Goal: Task Accomplishment & Management: Use online tool/utility

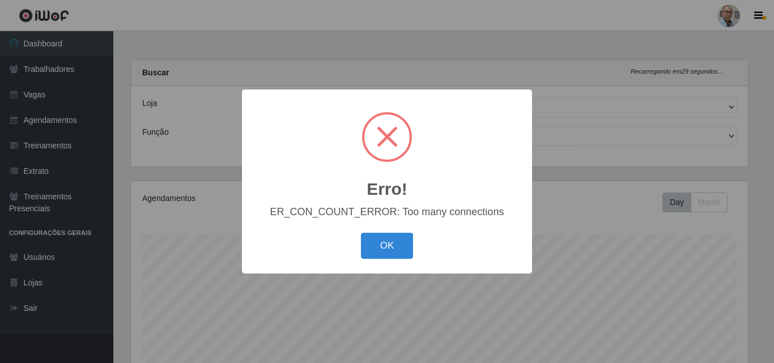
select select "251"
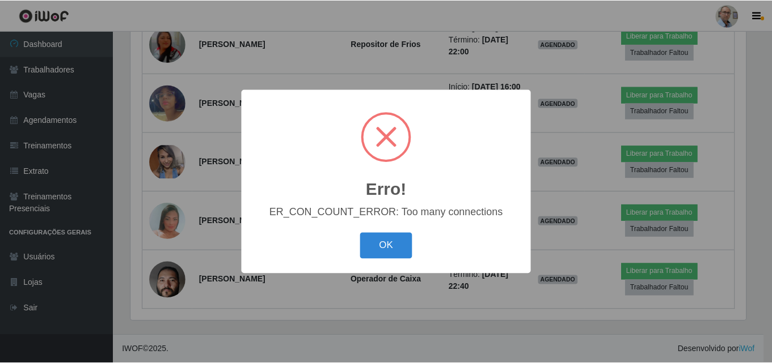
scroll to position [235, 617]
click at [383, 261] on div "OK Cancel" at bounding box center [387, 246] width 268 height 32
click at [384, 253] on button "OK" at bounding box center [387, 246] width 53 height 27
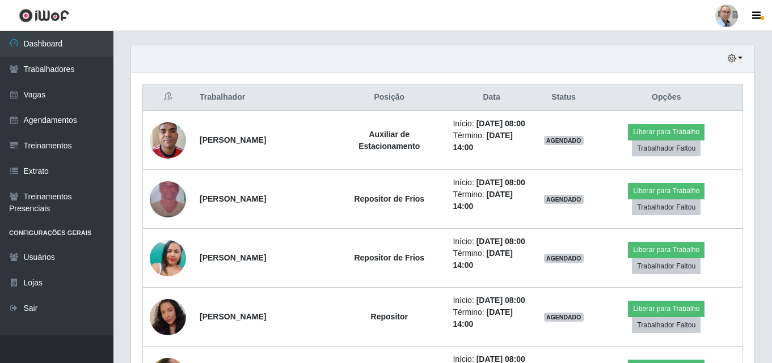
scroll to position [376, 0]
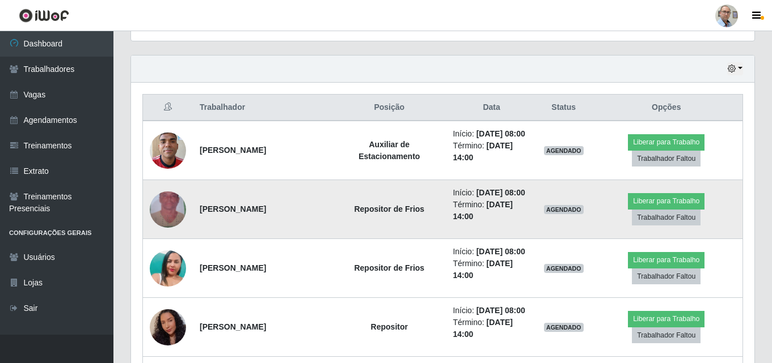
click at [164, 211] on img at bounding box center [168, 209] width 36 height 65
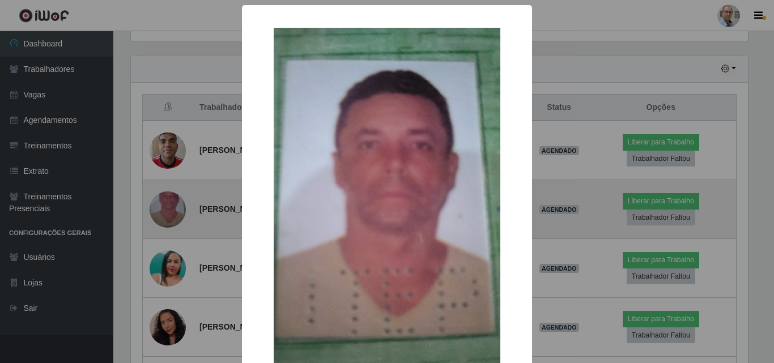
click at [164, 211] on div "× OK Cancel" at bounding box center [387, 181] width 774 height 363
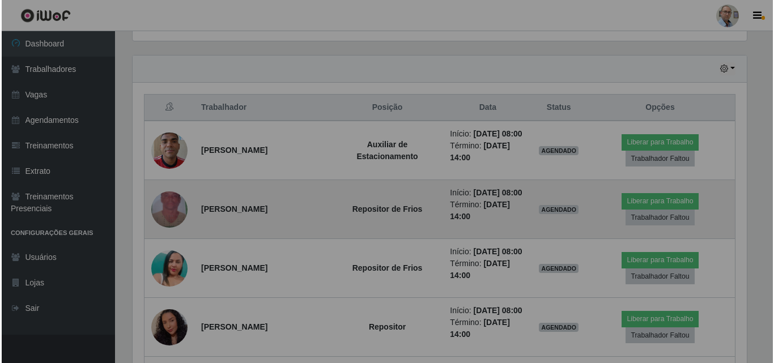
scroll to position [235, 623]
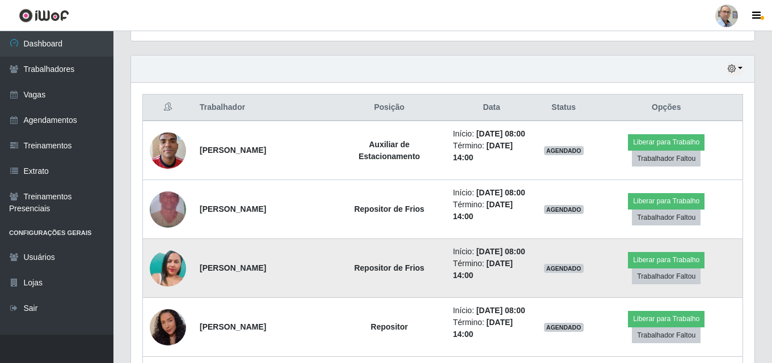
click at [163, 266] on img at bounding box center [168, 268] width 36 height 65
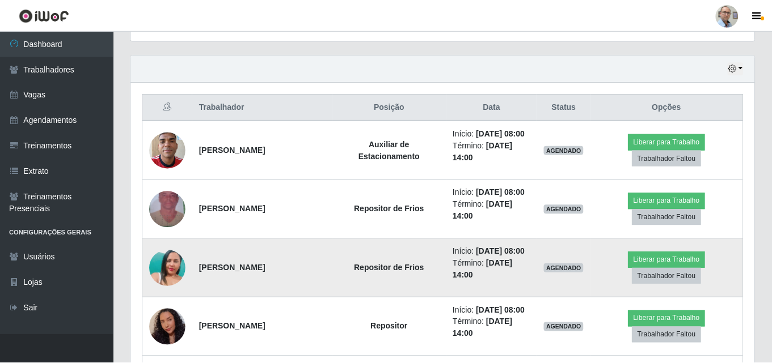
scroll to position [235, 617]
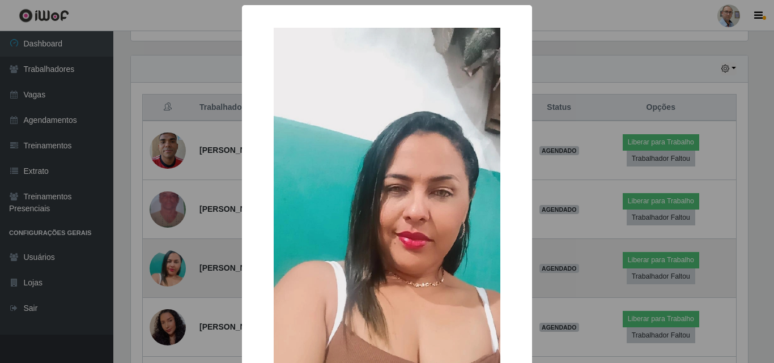
click at [163, 266] on div "× OK Cancel" at bounding box center [387, 181] width 774 height 363
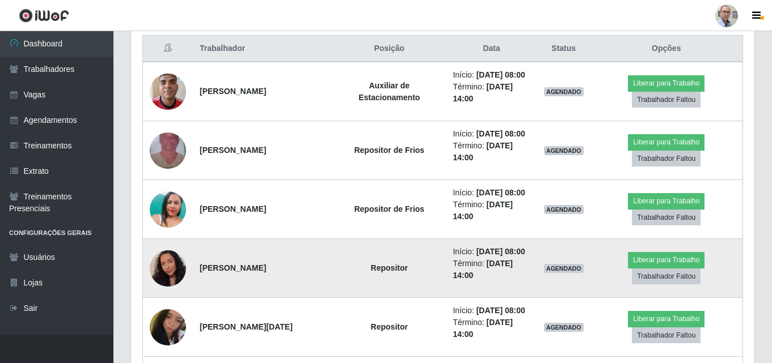
scroll to position [489, 0]
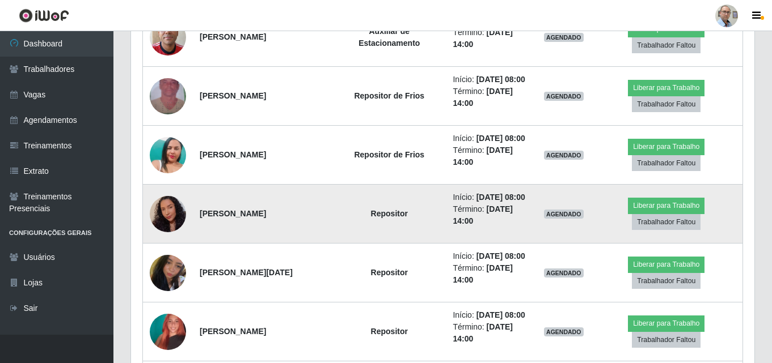
click at [172, 218] on img at bounding box center [168, 213] width 36 height 46
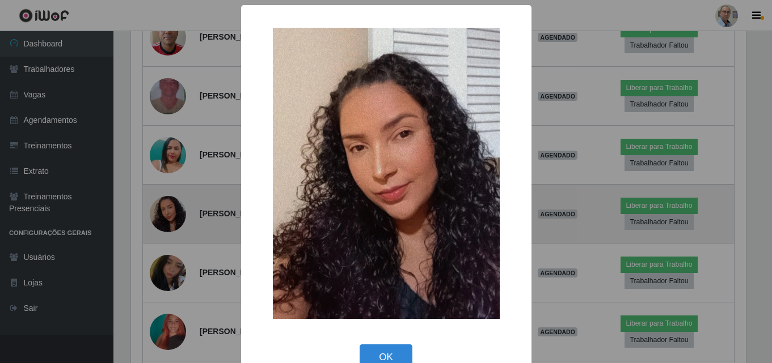
scroll to position [235, 617]
click at [172, 218] on div "× OK Cancel" at bounding box center [387, 181] width 774 height 363
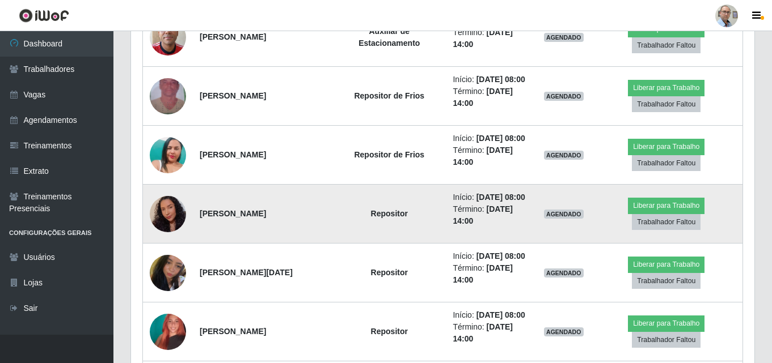
scroll to position [235, 623]
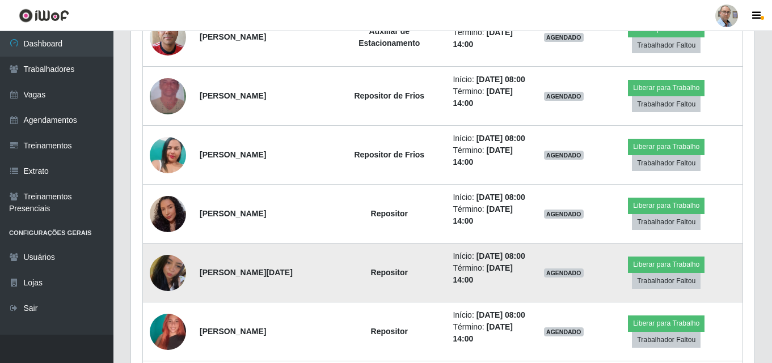
click at [171, 276] on img at bounding box center [168, 273] width 36 height 48
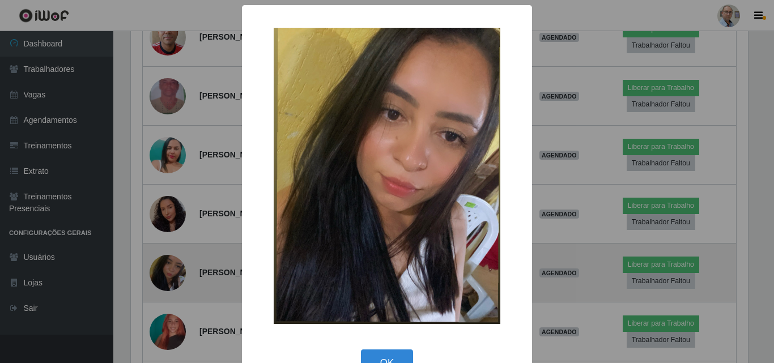
click at [171, 276] on div "× OK Cancel" at bounding box center [387, 181] width 774 height 363
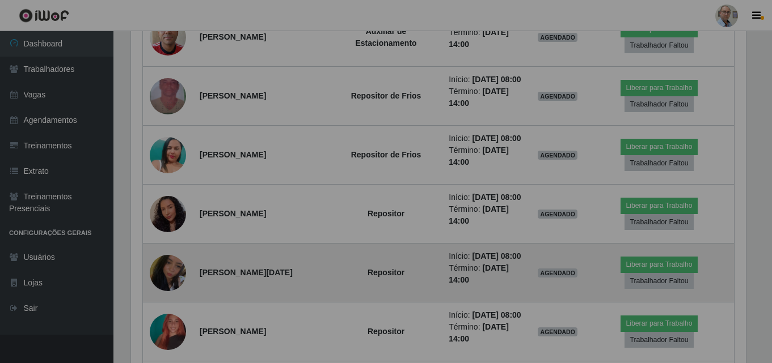
scroll to position [235, 623]
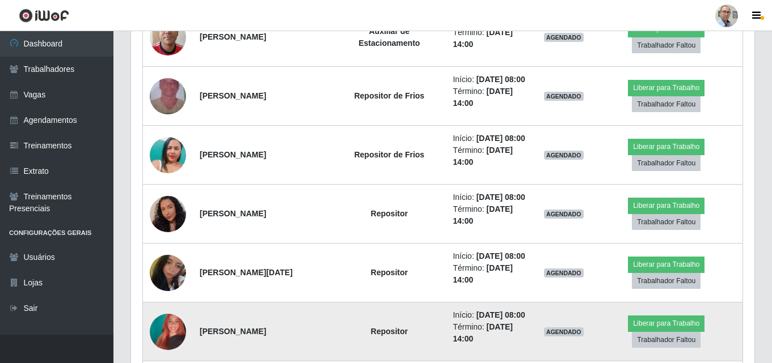
click at [167, 321] on img at bounding box center [168, 332] width 36 height 65
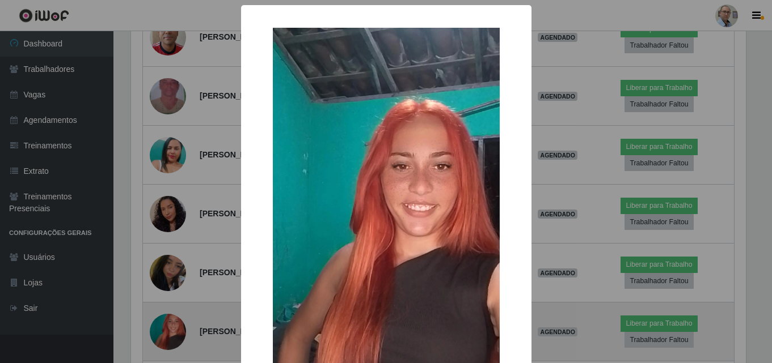
scroll to position [235, 617]
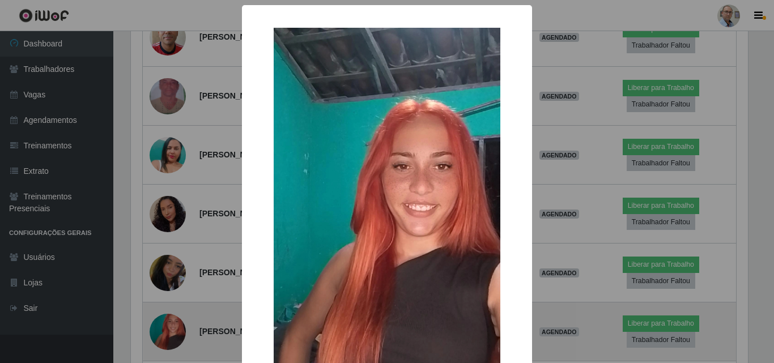
click at [167, 321] on div "× OK Cancel" at bounding box center [387, 181] width 774 height 363
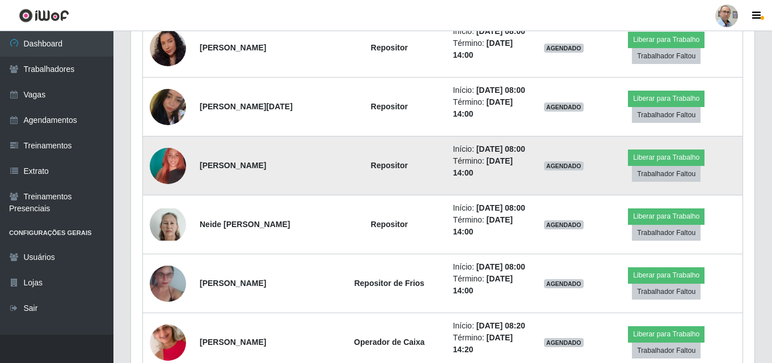
scroll to position [659, 0]
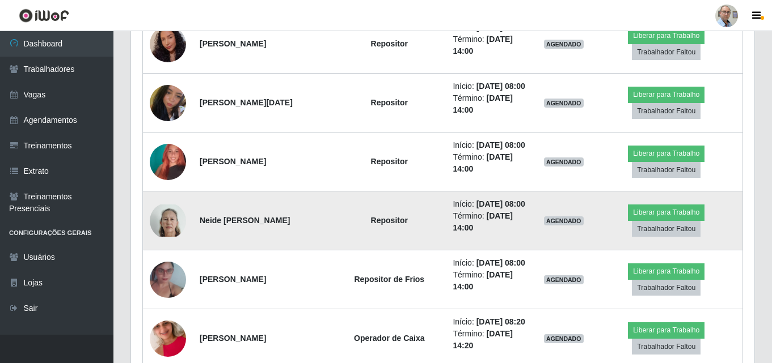
click at [167, 226] on img at bounding box center [168, 221] width 36 height 32
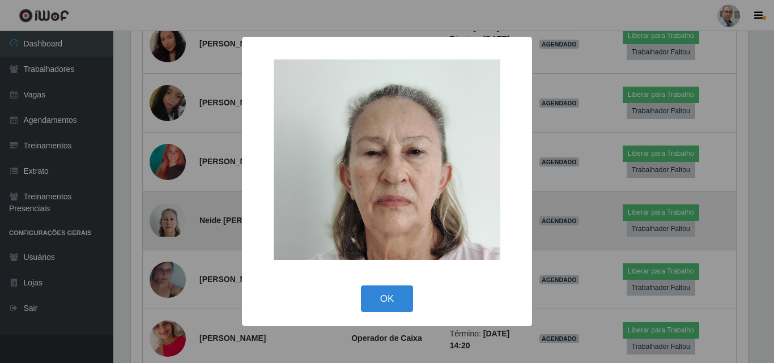
click at [167, 226] on div "× OK Cancel" at bounding box center [387, 181] width 774 height 363
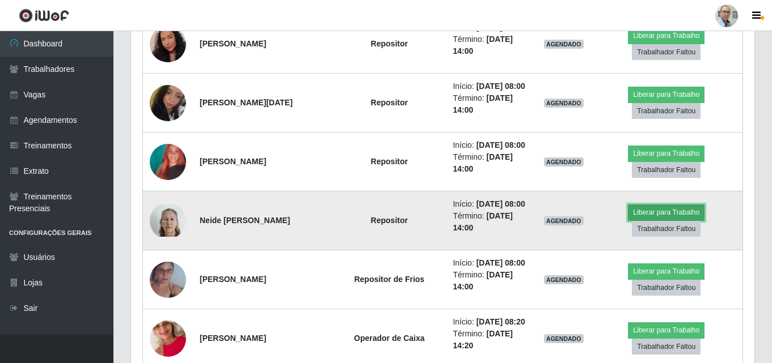
click at [661, 211] on button "Liberar para Trabalho" at bounding box center [666, 213] width 77 height 16
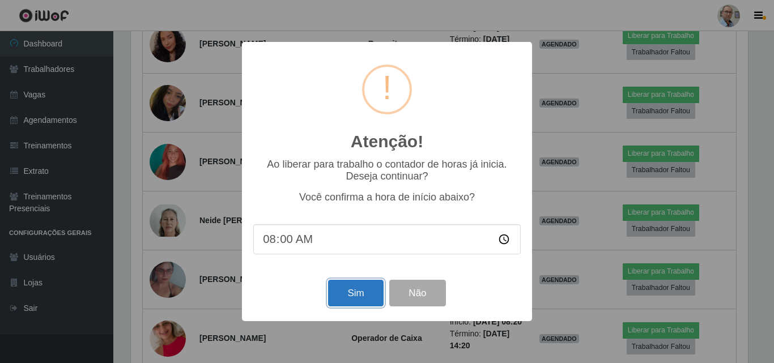
click at [343, 298] on button "Sim" at bounding box center [355, 293] width 55 height 27
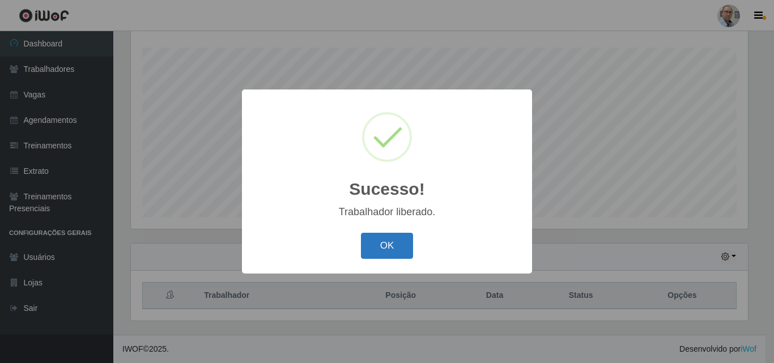
click at [378, 248] on button "OK" at bounding box center [387, 246] width 53 height 27
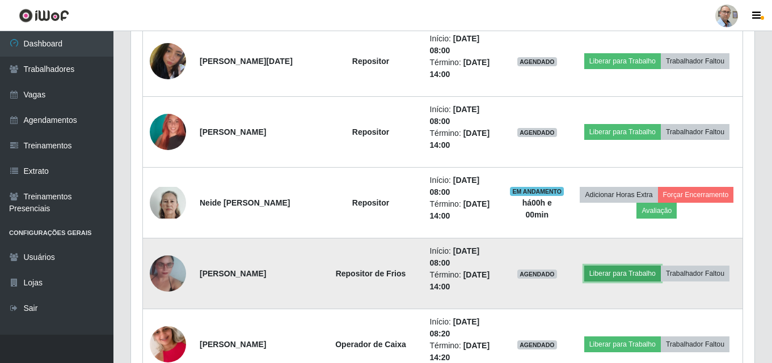
click at [623, 272] on button "Liberar para Trabalho" at bounding box center [622, 274] width 77 height 16
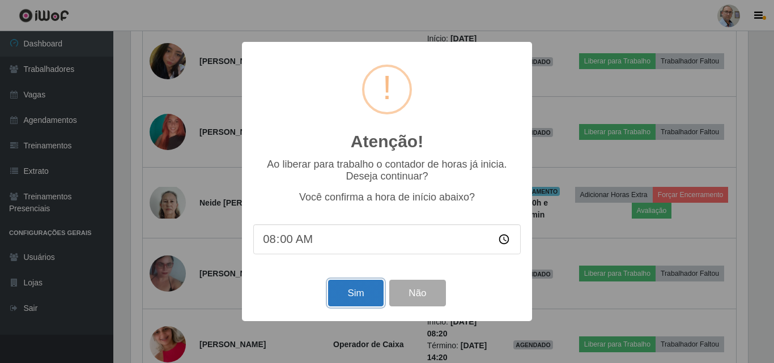
click at [357, 291] on button "Sim" at bounding box center [355, 293] width 55 height 27
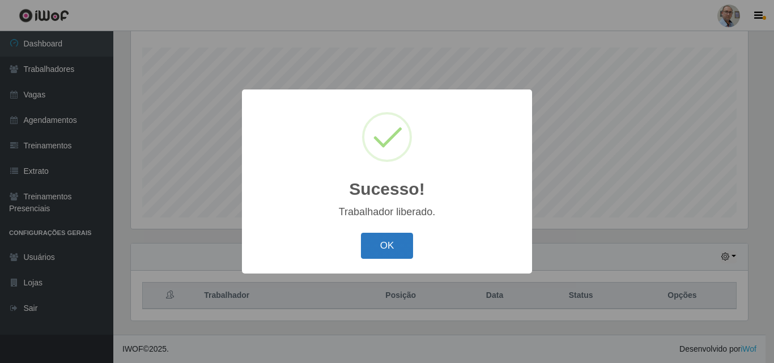
click at [402, 248] on button "OK" at bounding box center [387, 246] width 53 height 27
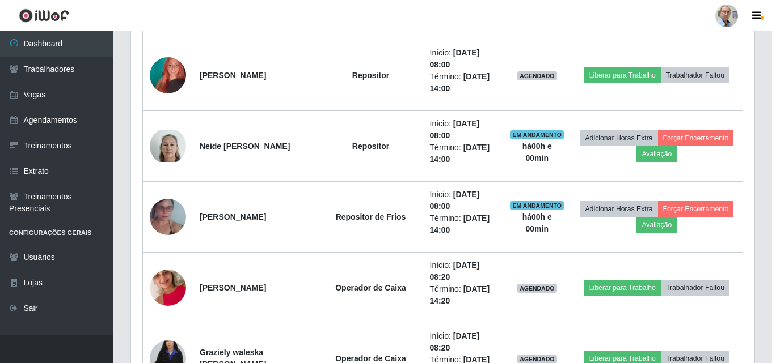
scroll to position [868, 0]
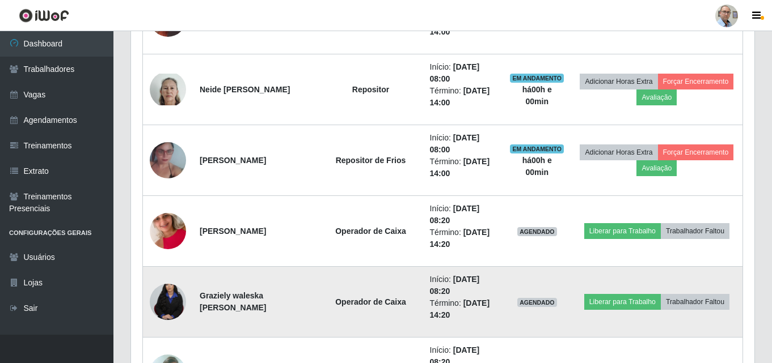
click at [178, 303] on img at bounding box center [168, 302] width 36 height 54
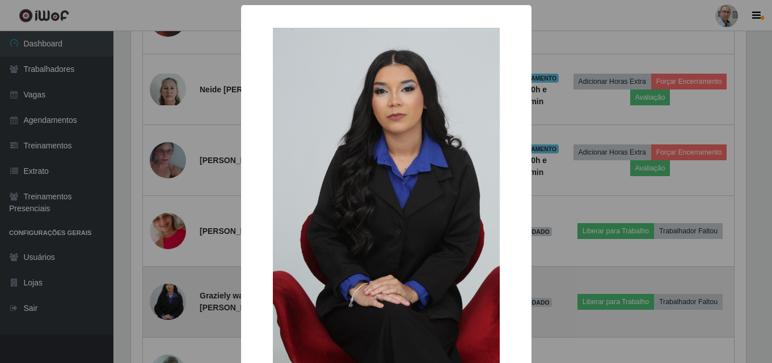
scroll to position [235, 617]
click at [178, 303] on div "× OK Cancel" at bounding box center [387, 181] width 774 height 363
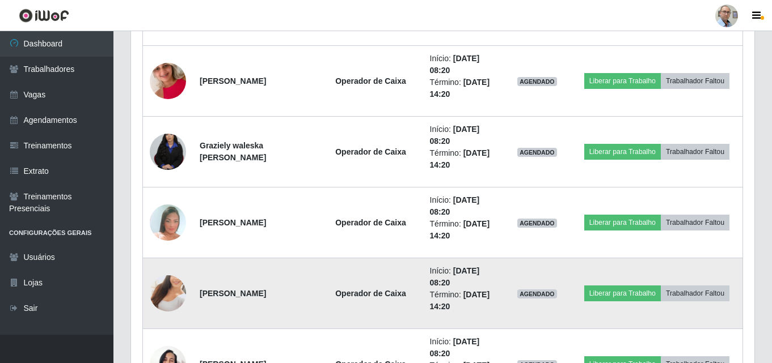
scroll to position [1038, 0]
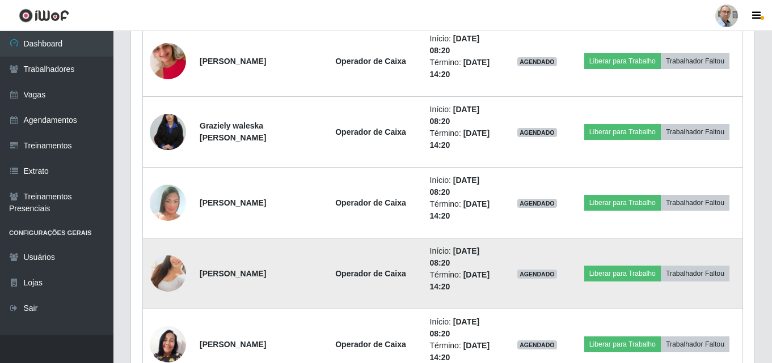
click at [172, 281] on img at bounding box center [168, 274] width 36 height 65
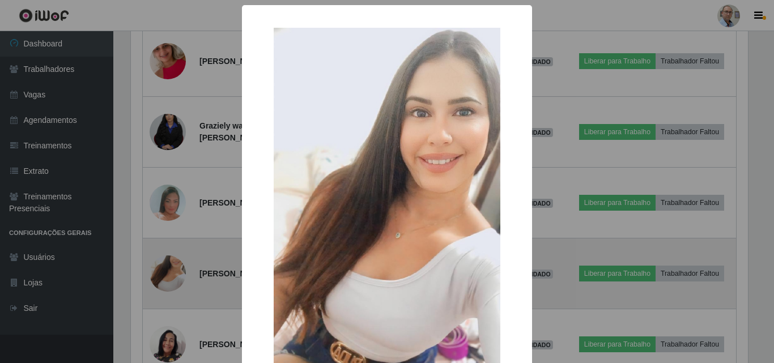
click at [172, 281] on div "× OK Cancel" at bounding box center [387, 181] width 774 height 363
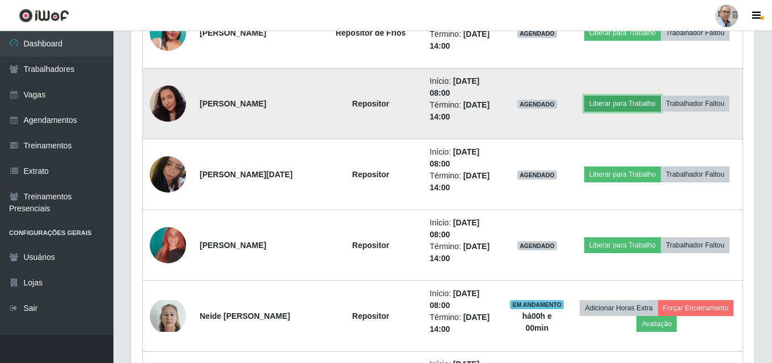
click at [637, 109] on button "Liberar para Trabalho" at bounding box center [622, 104] width 77 height 16
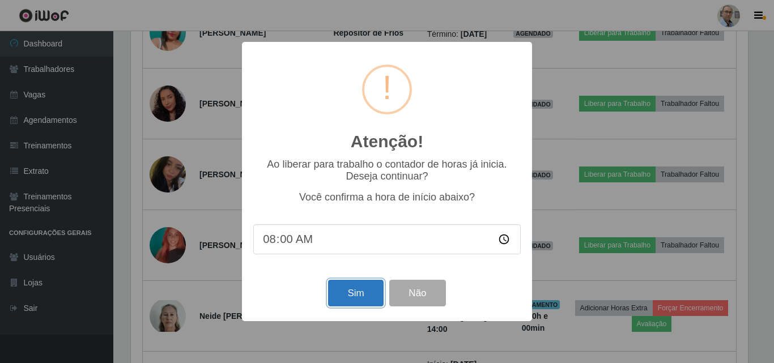
click at [376, 288] on button "Sim" at bounding box center [355, 293] width 55 height 27
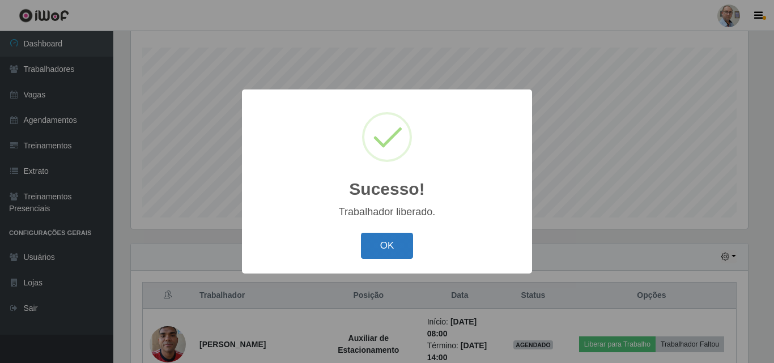
click at [395, 244] on button "OK" at bounding box center [387, 246] width 53 height 27
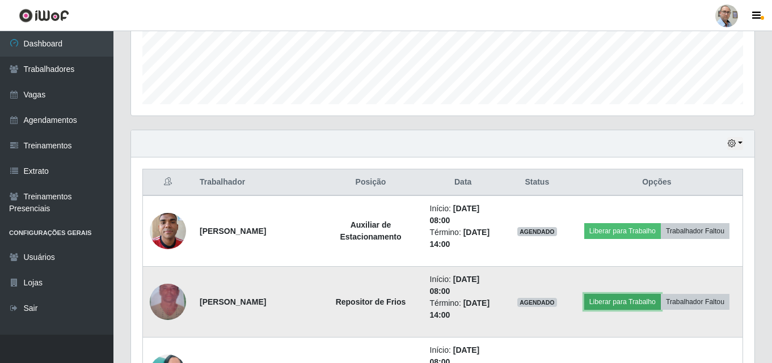
click at [631, 304] on button "Liberar para Trabalho" at bounding box center [622, 302] width 77 height 16
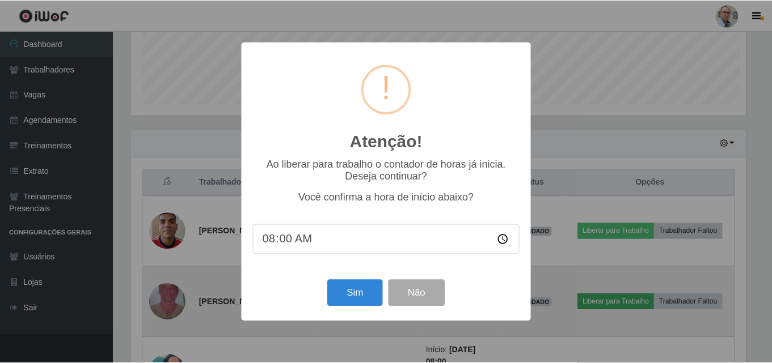
scroll to position [235, 617]
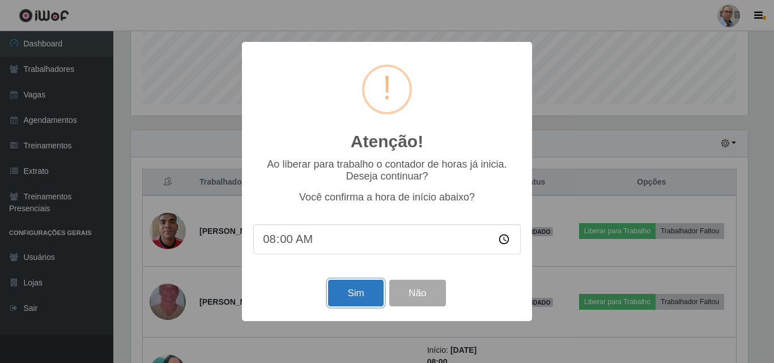
click at [353, 291] on button "Sim" at bounding box center [355, 293] width 55 height 27
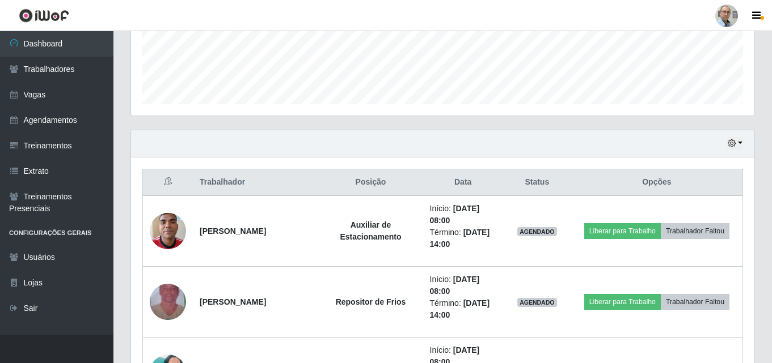
scroll to position [566708, 566326]
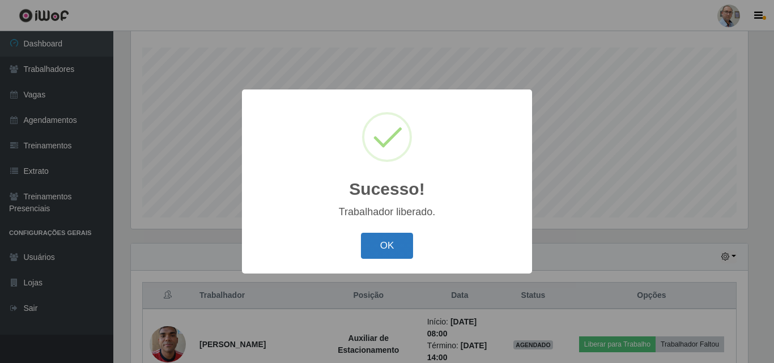
click at [394, 252] on button "OK" at bounding box center [387, 246] width 53 height 27
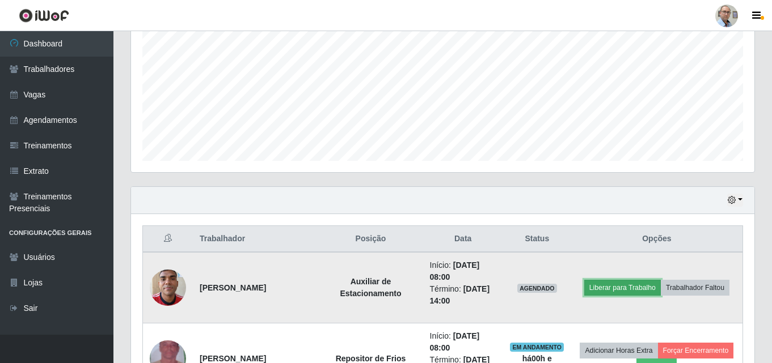
click at [627, 283] on button "Liberar para Trabalho" at bounding box center [622, 288] width 77 height 16
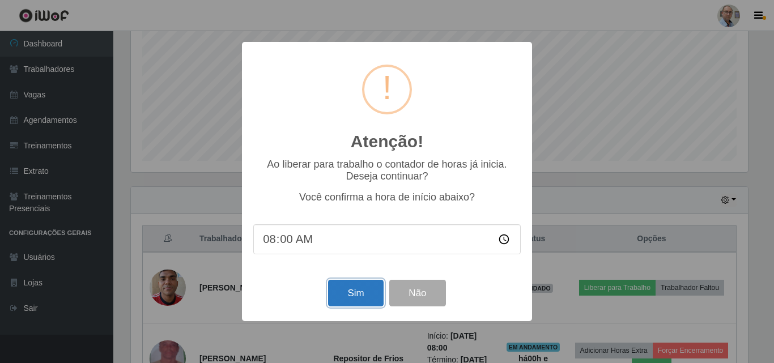
click at [350, 300] on button "Sim" at bounding box center [355, 293] width 55 height 27
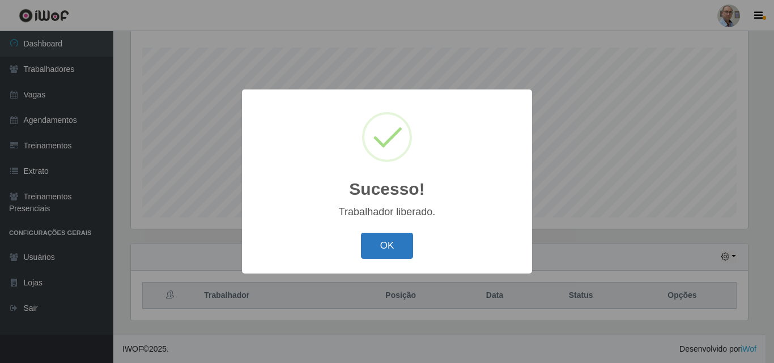
click at [389, 235] on button "OK" at bounding box center [387, 246] width 53 height 27
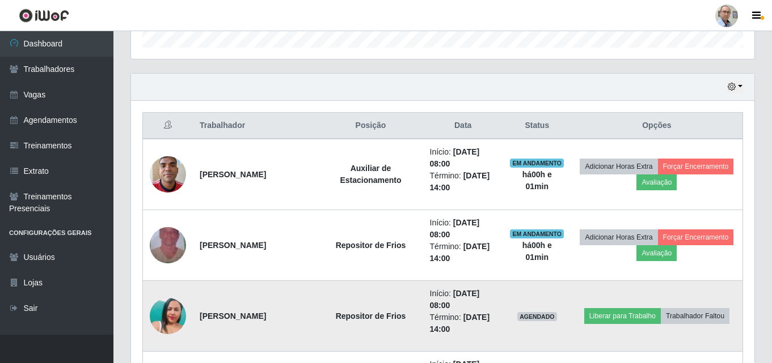
click at [170, 323] on img at bounding box center [168, 316] width 36 height 65
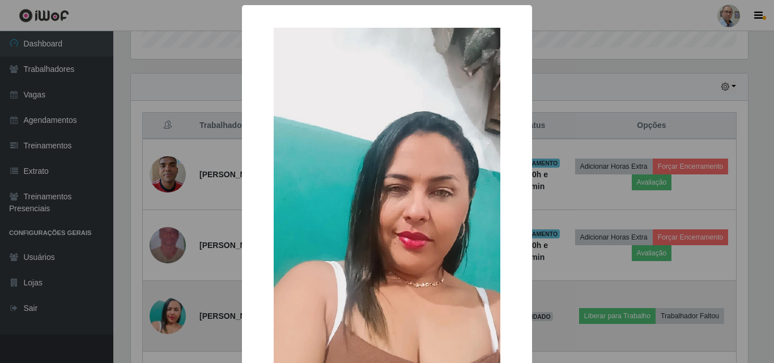
click at [170, 323] on div "× OK Cancel" at bounding box center [387, 181] width 774 height 363
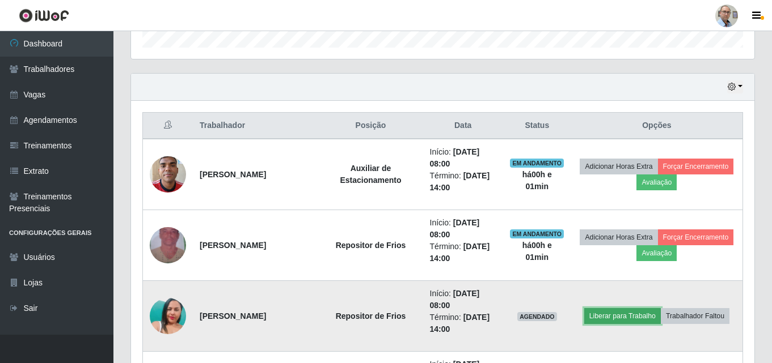
click at [630, 315] on button "Liberar para Trabalho" at bounding box center [622, 316] width 77 height 16
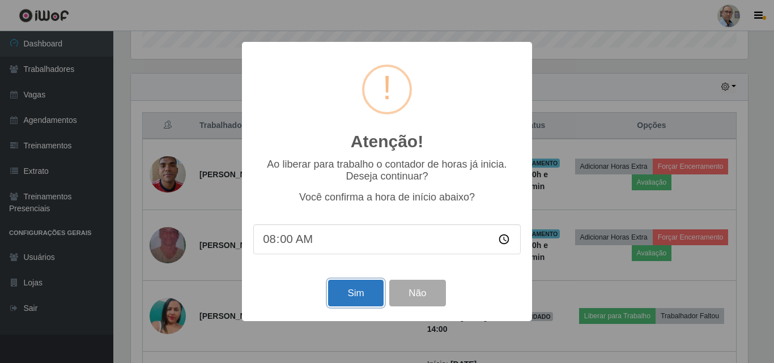
click at [353, 289] on button "Sim" at bounding box center [355, 293] width 55 height 27
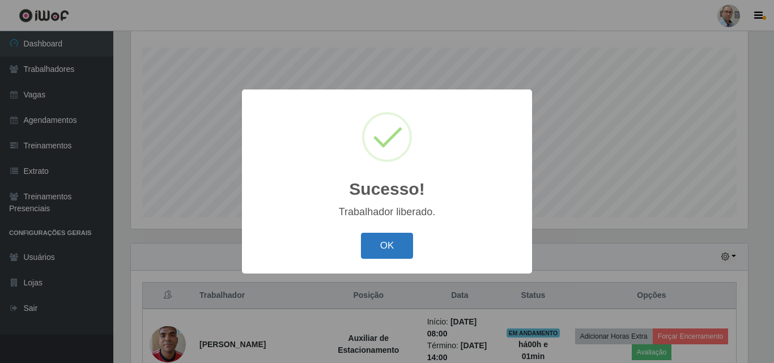
click at [395, 248] on button "OK" at bounding box center [387, 246] width 53 height 27
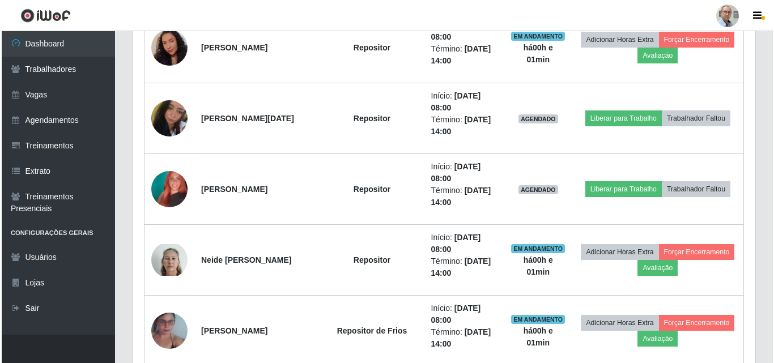
scroll to position [698, 0]
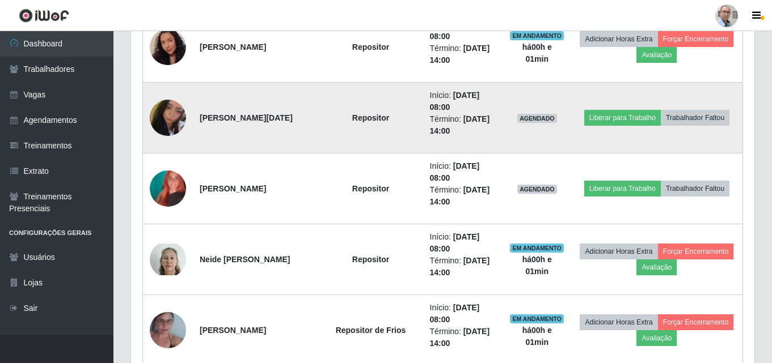
click at [156, 111] on img at bounding box center [168, 118] width 36 height 48
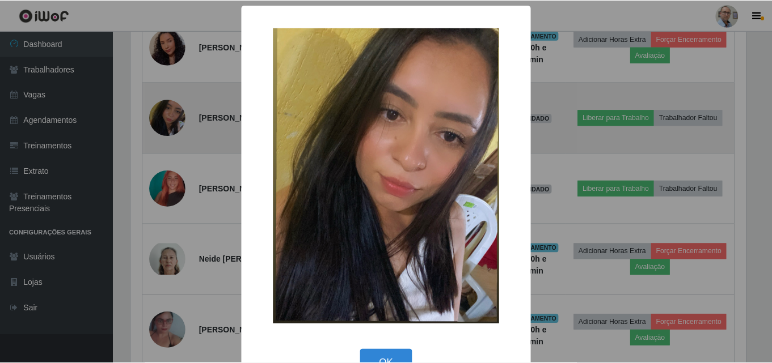
scroll to position [235, 617]
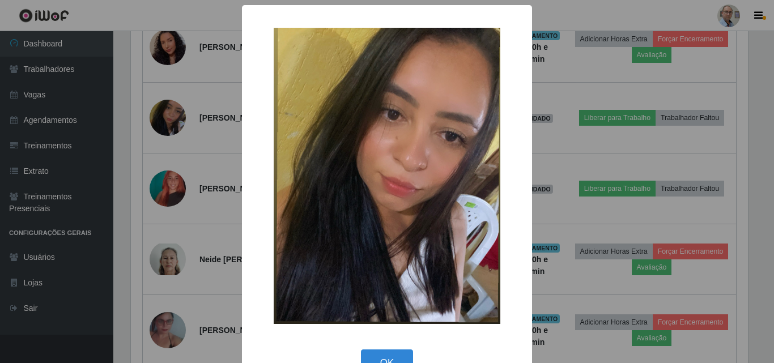
click at [165, 122] on div "× OK Cancel" at bounding box center [387, 181] width 774 height 363
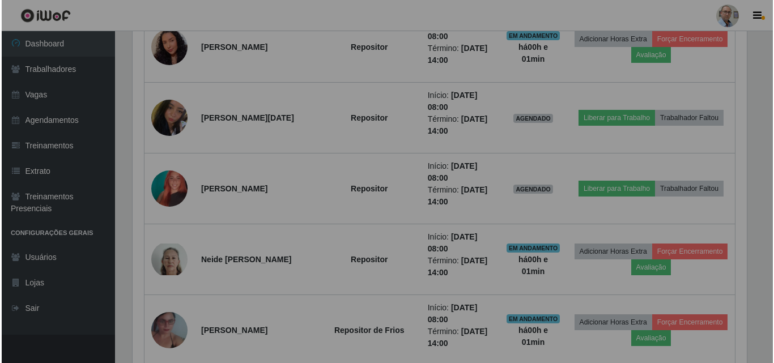
scroll to position [235, 623]
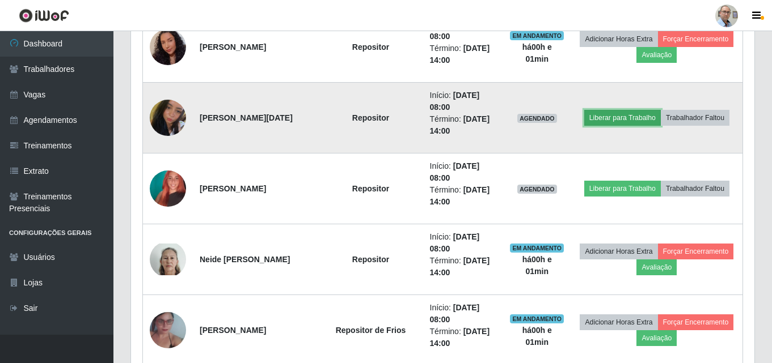
click at [617, 119] on button "Liberar para Trabalho" at bounding box center [622, 118] width 77 height 16
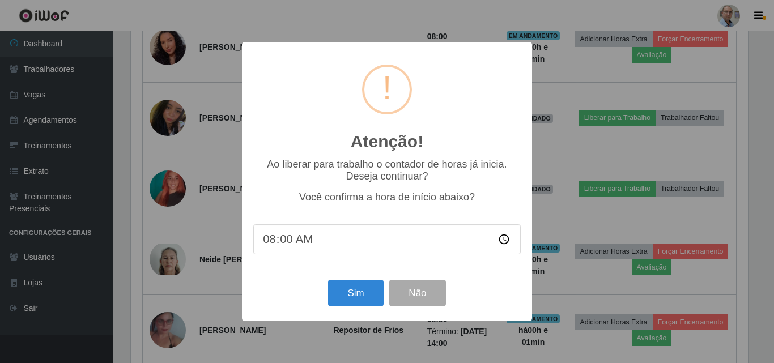
scroll to position [566708, 566326]
click at [338, 288] on button "Sim" at bounding box center [355, 293] width 55 height 27
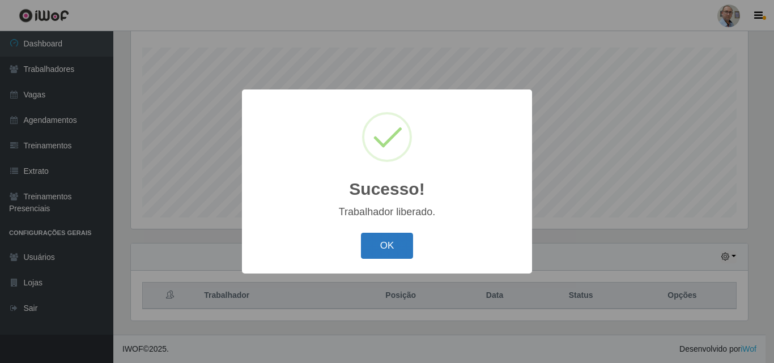
click at [376, 250] on button "OK" at bounding box center [387, 246] width 53 height 27
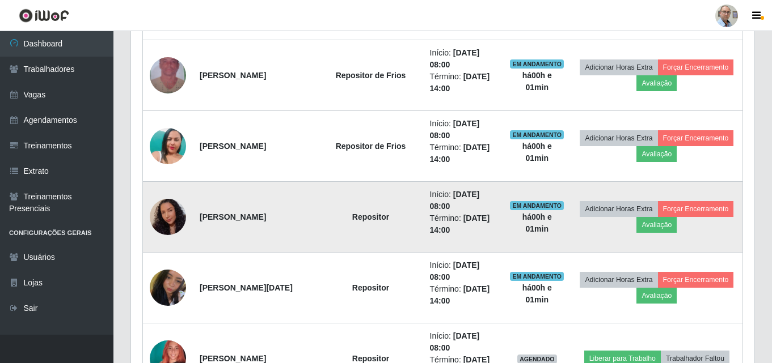
click at [172, 217] on img at bounding box center [168, 217] width 36 height 46
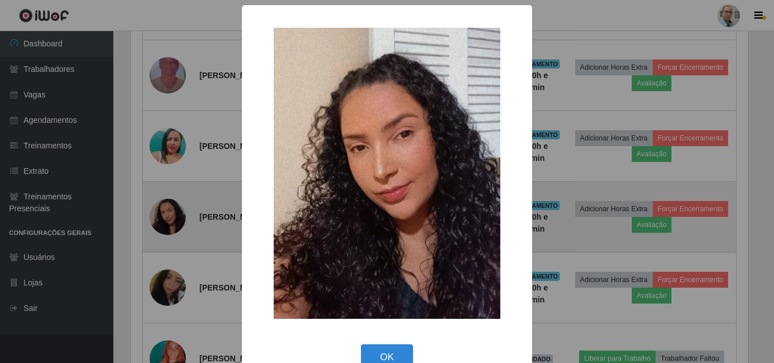
click at [172, 217] on div "× OK Cancel" at bounding box center [387, 181] width 774 height 363
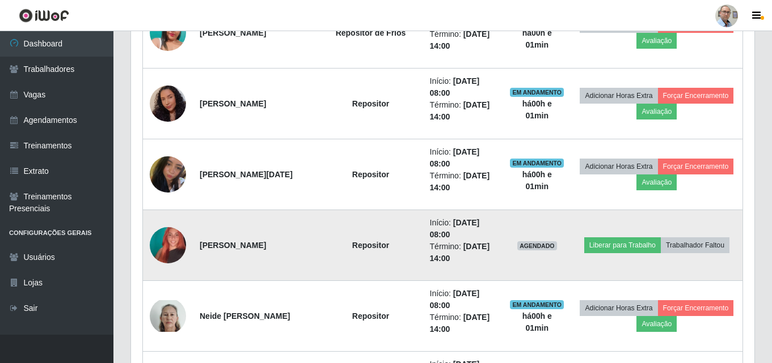
click at [164, 241] on img at bounding box center [168, 245] width 36 height 65
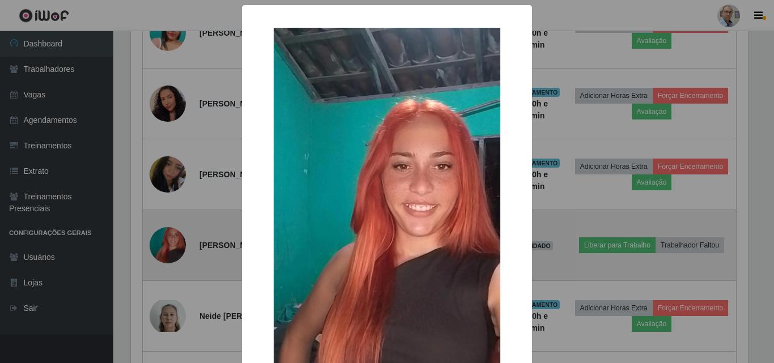
click at [164, 241] on div "× OK Cancel" at bounding box center [387, 181] width 774 height 363
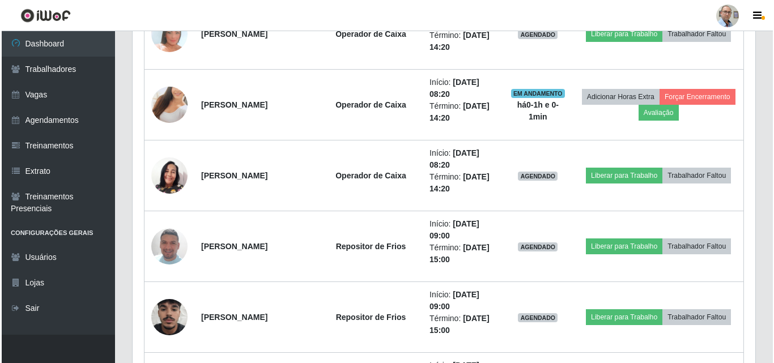
scroll to position [1208, 0]
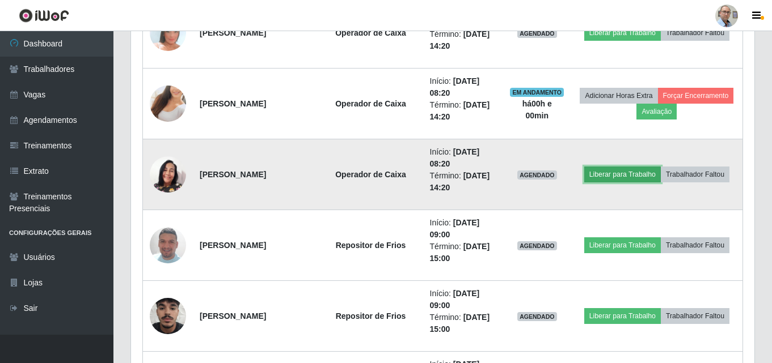
click at [612, 178] on button "Liberar para Trabalho" at bounding box center [622, 175] width 77 height 16
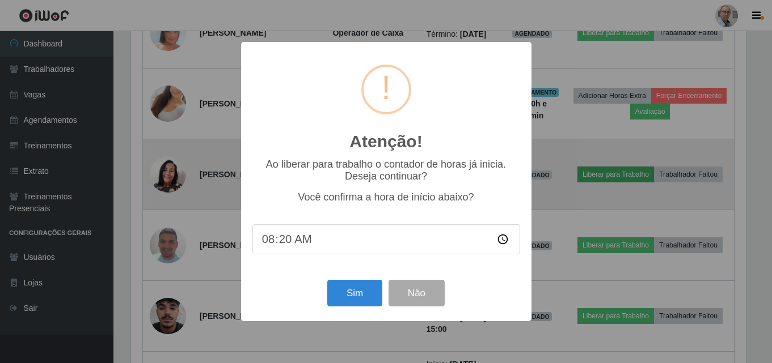
scroll to position [235, 617]
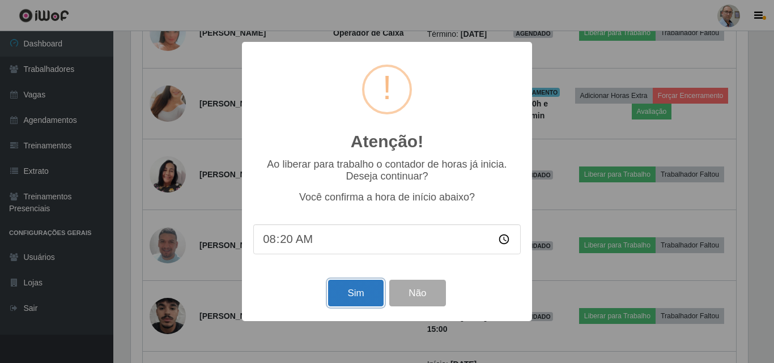
click at [352, 293] on button "Sim" at bounding box center [355, 293] width 55 height 27
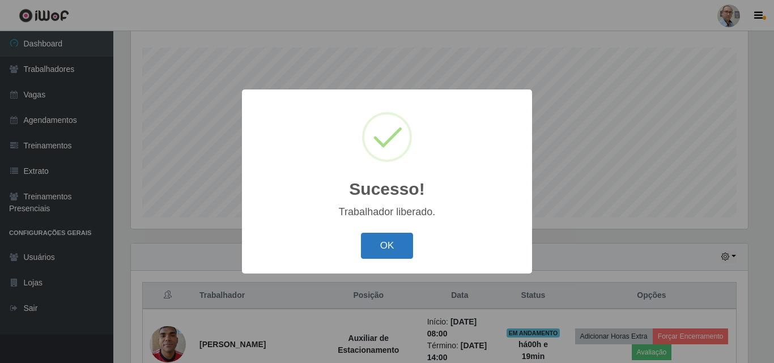
click at [384, 247] on button "OK" at bounding box center [387, 246] width 53 height 27
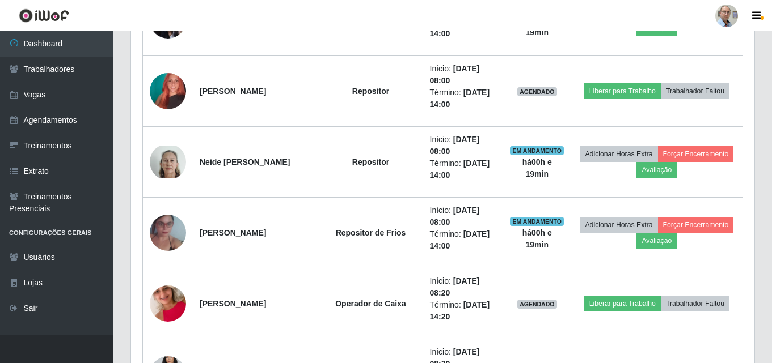
scroll to position [811, 0]
